Goal: Task Accomplishment & Management: Complete application form

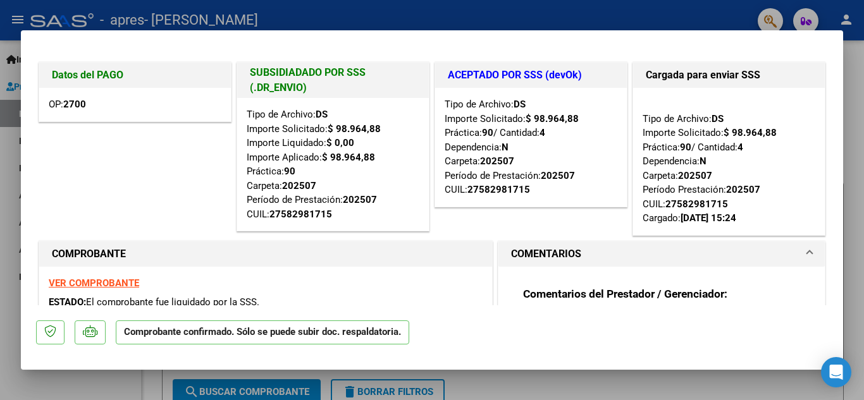
click at [555, 386] on div at bounding box center [432, 200] width 864 height 400
type input "$ 0,00"
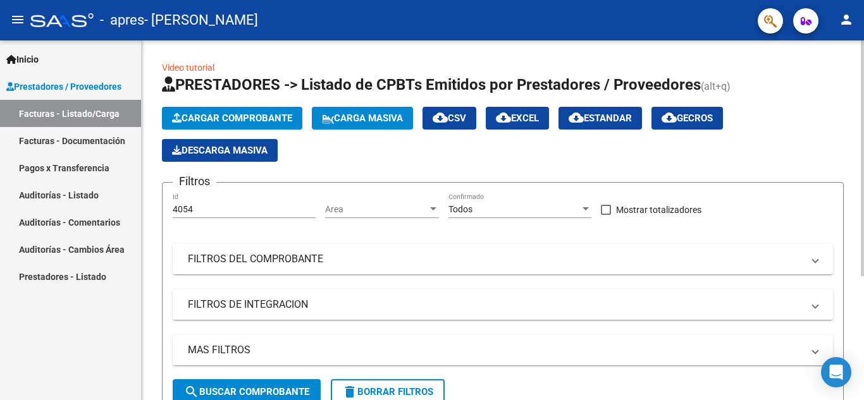
click at [262, 111] on button "Cargar Comprobante" at bounding box center [232, 118] width 140 height 23
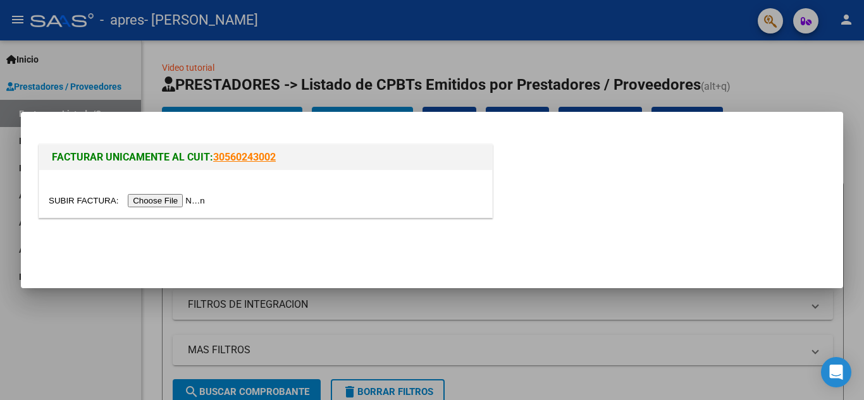
click at [166, 202] on input "file" at bounding box center [129, 200] width 160 height 13
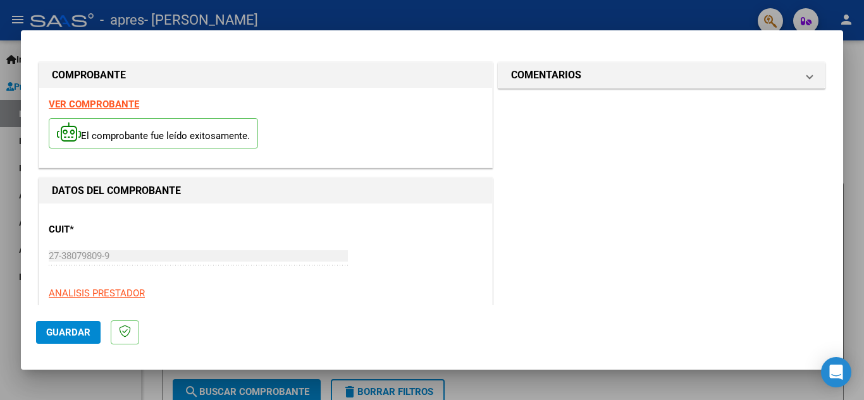
drag, startPoint x: 832, startPoint y: 87, endPoint x: 830, endPoint y: 96, distance: 9.7
click at [830, 96] on mat-dialog-content "COMPROBANTE VER COMPROBANTE El comprobante fue leído exitosamente. DATOS DEL CO…" at bounding box center [432, 176] width 822 height 260
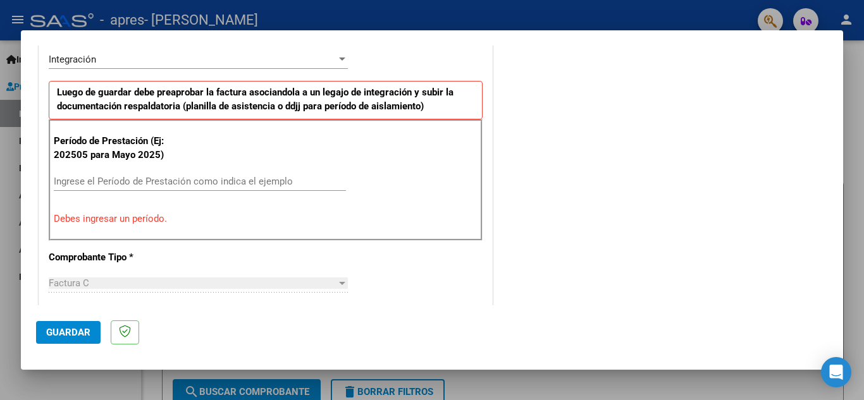
scroll to position [333, 0]
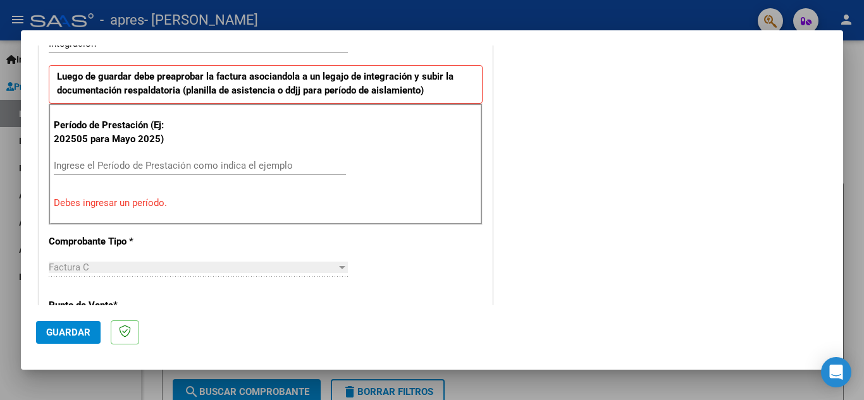
click at [153, 175] on div "Ingrese el Período de Prestación como indica el ejemplo" at bounding box center [200, 171] width 292 height 31
click at [156, 169] on input "Ingrese el Período de Prestación como indica el ejemplo" at bounding box center [200, 165] width 292 height 11
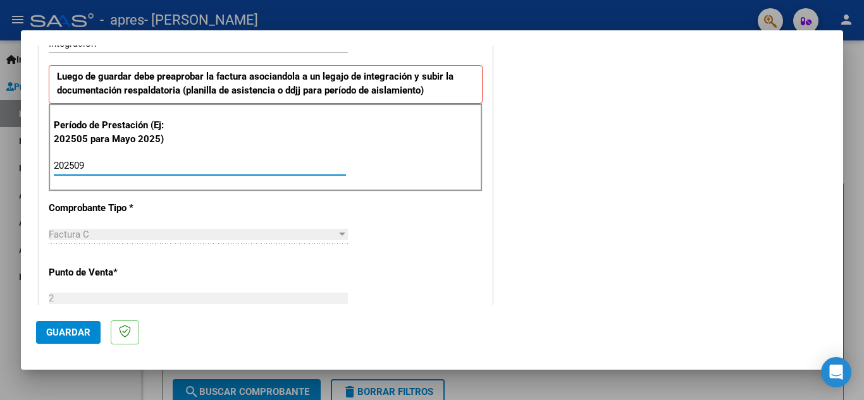
type input "202509"
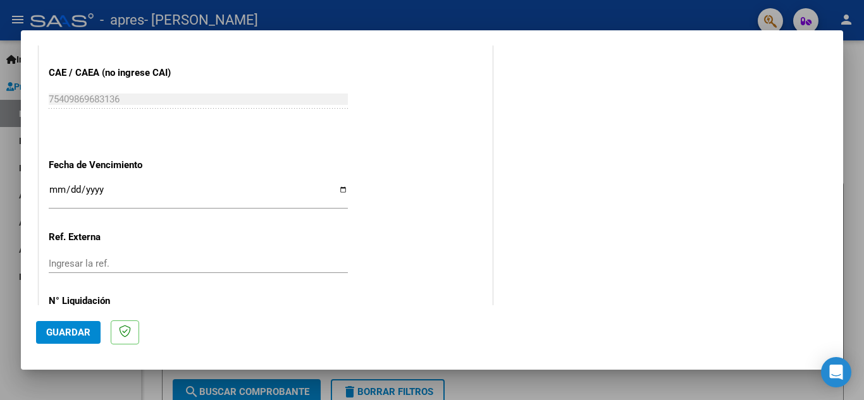
scroll to position [794, 0]
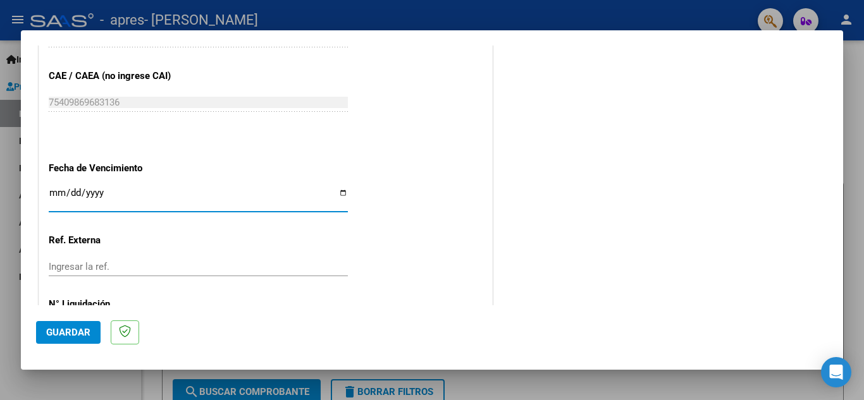
click at [340, 199] on input "Ingresar la fecha" at bounding box center [198, 198] width 299 height 20
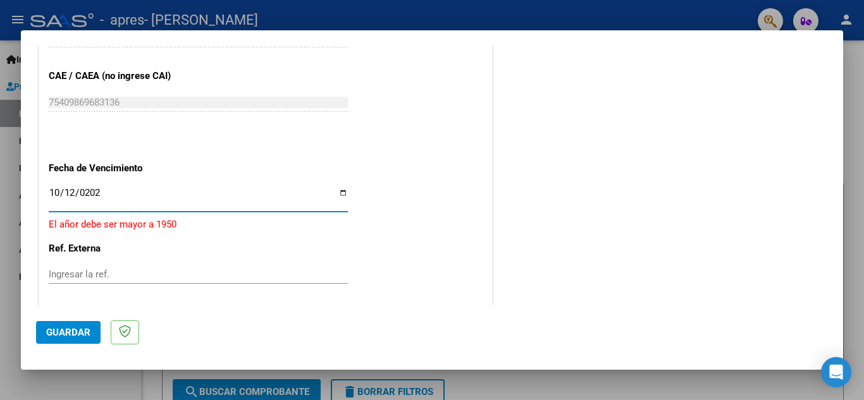
type input "[DATE]"
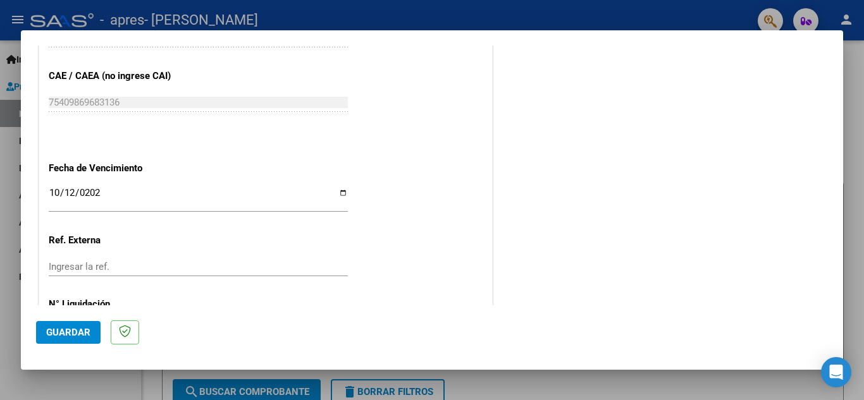
scroll to position [853, 0]
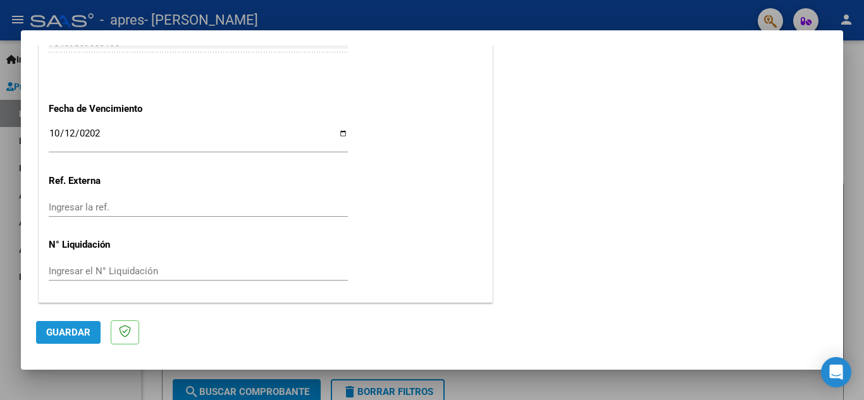
click at [59, 329] on span "Guardar" at bounding box center [68, 332] width 44 height 11
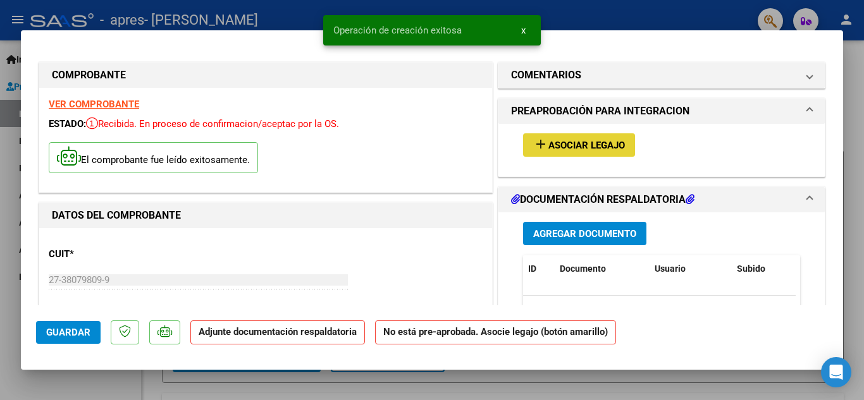
click at [532, 135] on button "add Asociar Legajo" at bounding box center [579, 144] width 112 height 23
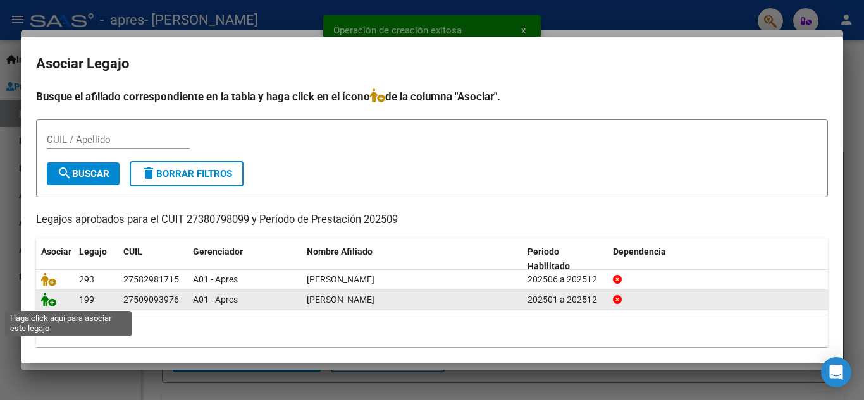
click at [51, 300] on icon at bounding box center [48, 300] width 15 height 14
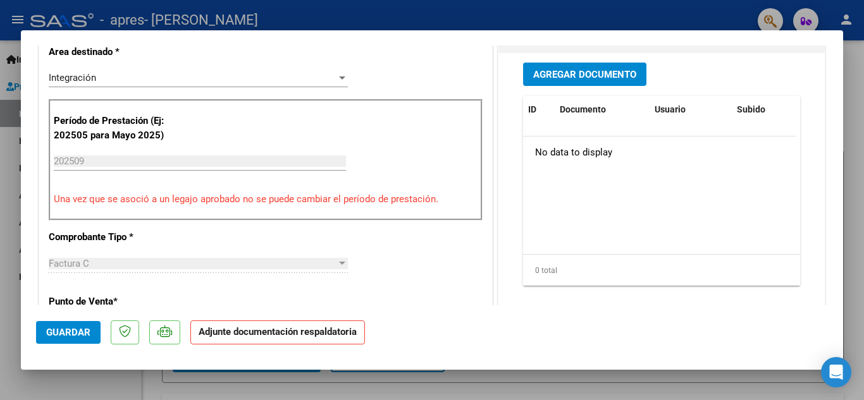
scroll to position [290, 0]
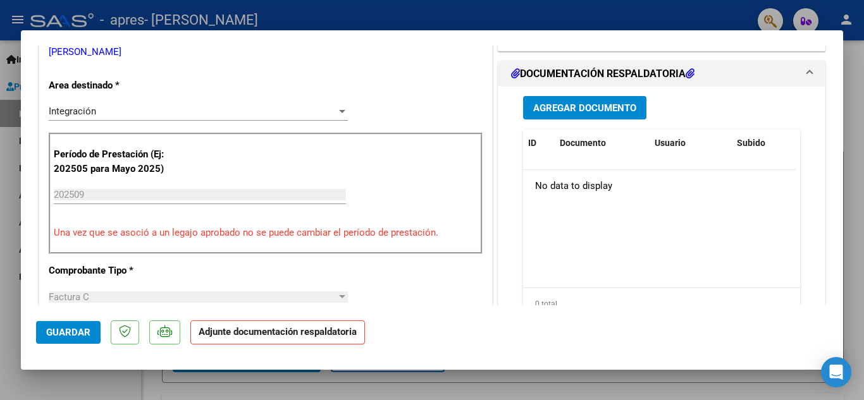
click at [527, 112] on button "Agregar Documento" at bounding box center [584, 107] width 123 height 23
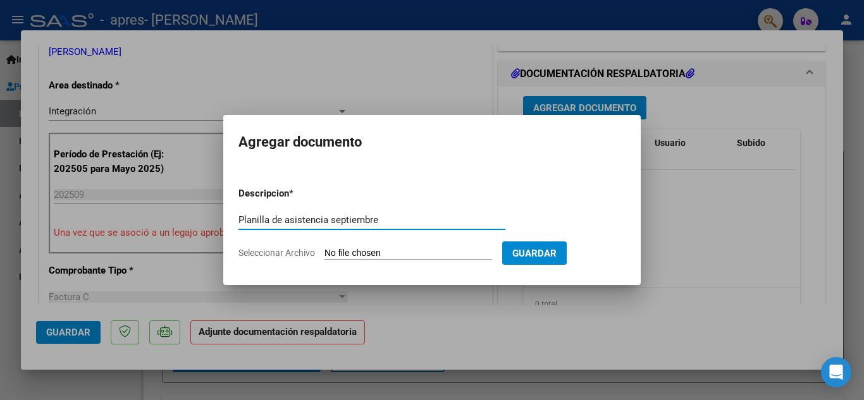
type input "Planilla de asistencia septiembre"
click at [300, 257] on span "Seleccionar Archivo" at bounding box center [276, 253] width 77 height 10
click at [324, 257] on input "Seleccionar Archivo" at bounding box center [408, 254] width 168 height 12
type input "C:\fakepath\planilla septiembre [PERSON_NAME].jpg"
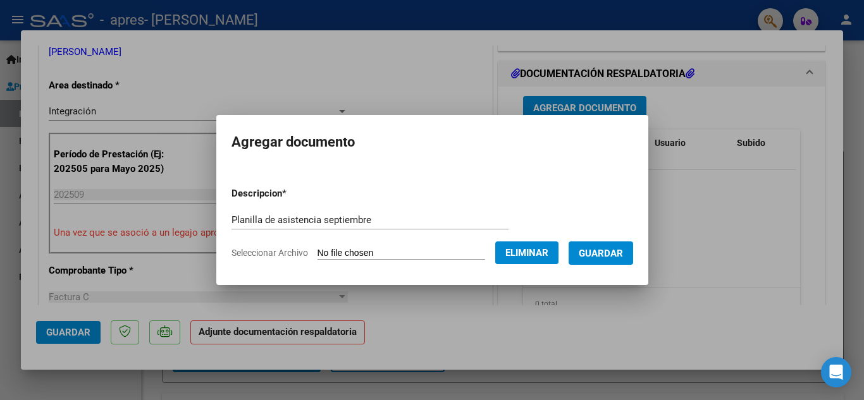
click at [623, 249] on span "Guardar" at bounding box center [601, 253] width 44 height 11
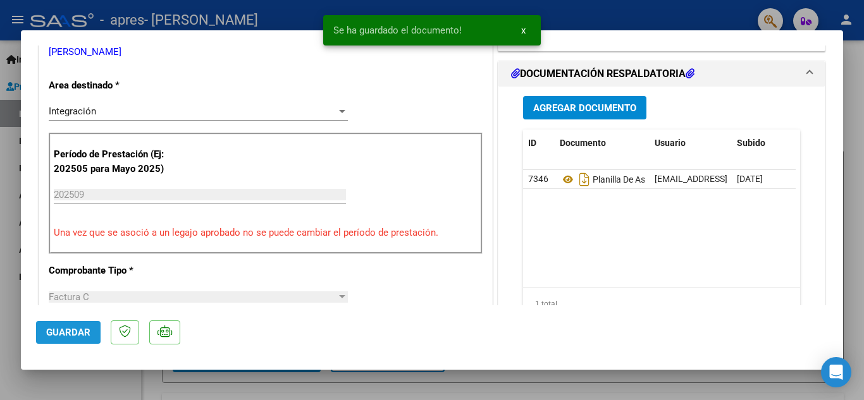
click at [68, 338] on span "Guardar" at bounding box center [68, 332] width 44 height 11
